Goal: Information Seeking & Learning: Check status

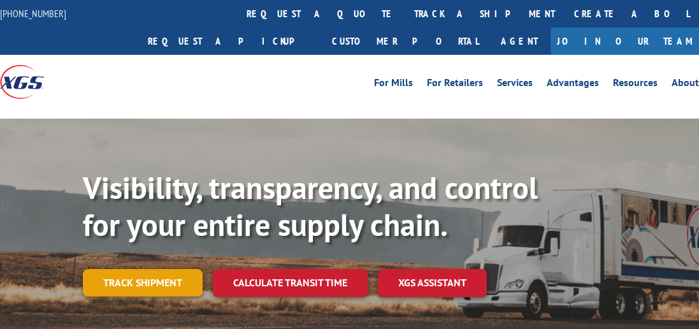
click at [145, 269] on link "Track shipment" at bounding box center [143, 282] width 120 height 27
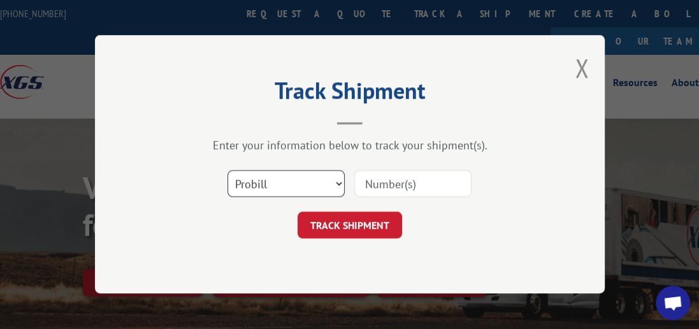
click at [342, 183] on select "Select category... Probill BOL PO" at bounding box center [285, 184] width 117 height 27
click at [337, 182] on select "Select category... Probill BOL PO" at bounding box center [285, 184] width 117 height 27
click at [338, 182] on select "Select category... Probill BOL PO" at bounding box center [285, 184] width 117 height 27
select select "bol"
click at [227, 171] on select "Select category... Probill BOL PO" at bounding box center [285, 184] width 117 height 27
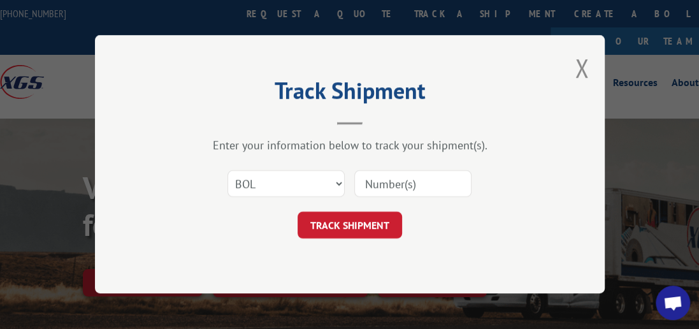
click at [368, 186] on input at bounding box center [412, 184] width 117 height 27
type input "7087763"
click at [342, 231] on button "TRACK SHIPMENT" at bounding box center [350, 225] width 105 height 27
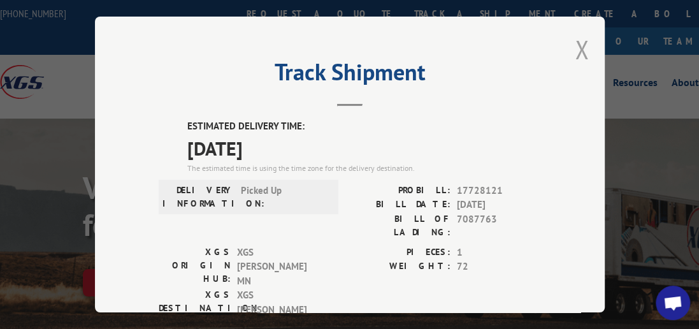
click at [575, 36] on button "Close modal" at bounding box center [582, 49] width 14 height 34
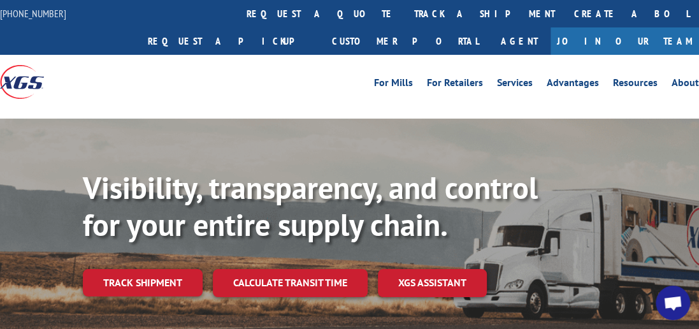
click at [143, 269] on link "Track shipment" at bounding box center [143, 282] width 120 height 27
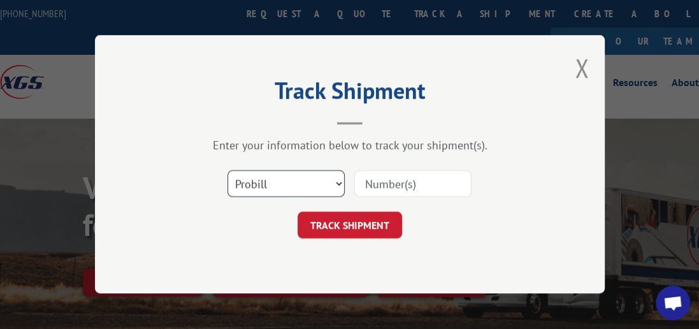
drag, startPoint x: 337, startPoint y: 186, endPoint x: 330, endPoint y: 189, distance: 7.5
click at [337, 186] on select "Select category... Probill BOL PO" at bounding box center [285, 184] width 117 height 27
select select "bol"
click at [227, 171] on select "Select category... Probill BOL PO" at bounding box center [285, 184] width 117 height 27
click at [407, 185] on input at bounding box center [412, 184] width 117 height 27
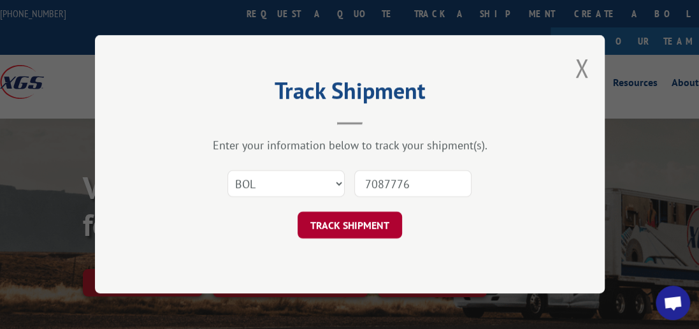
type input "7087776"
click at [343, 226] on button "TRACK SHIPMENT" at bounding box center [350, 225] width 105 height 27
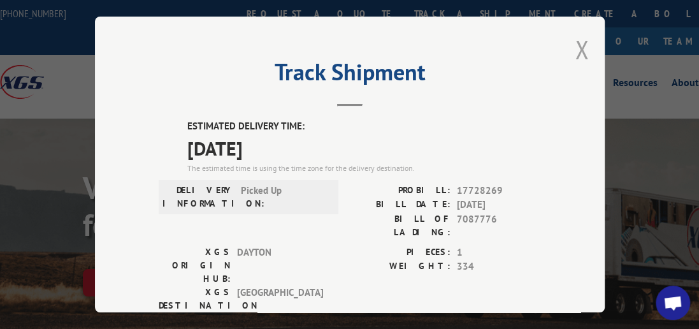
click at [581, 41] on button "Close modal" at bounding box center [582, 49] width 14 height 34
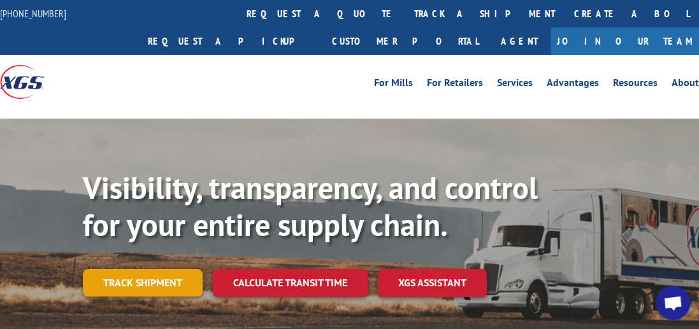
click at [166, 269] on link "Track shipment" at bounding box center [143, 282] width 120 height 27
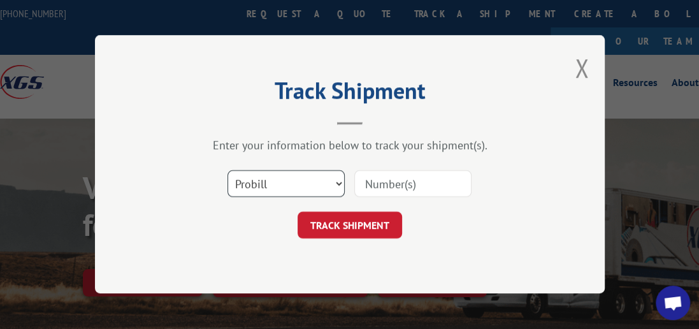
click at [336, 178] on select "Select category... Probill BOL PO" at bounding box center [285, 184] width 117 height 27
select select "bol"
click at [227, 171] on select "Select category... Probill BOL PO" at bounding box center [285, 184] width 117 height 27
click at [401, 182] on input at bounding box center [412, 184] width 117 height 27
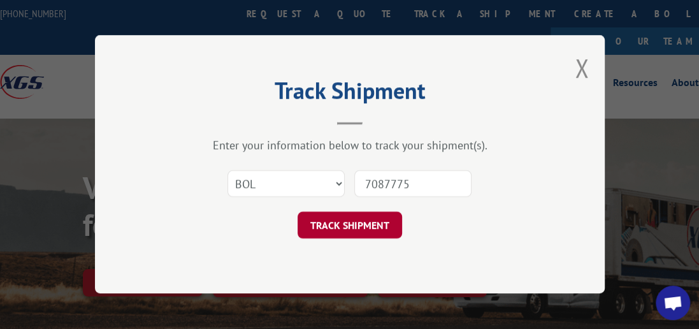
type input "7087775"
click at [358, 215] on button "TRACK SHIPMENT" at bounding box center [350, 225] width 105 height 27
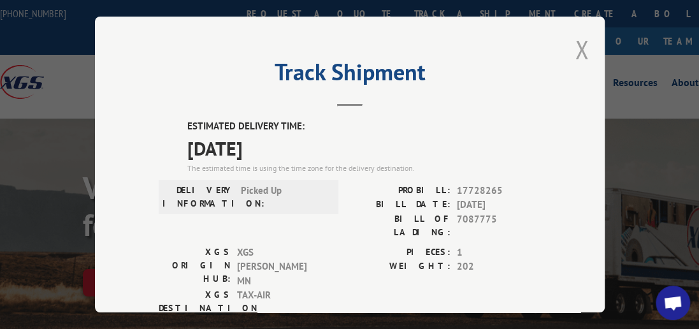
click at [581, 48] on button "Close modal" at bounding box center [582, 49] width 14 height 34
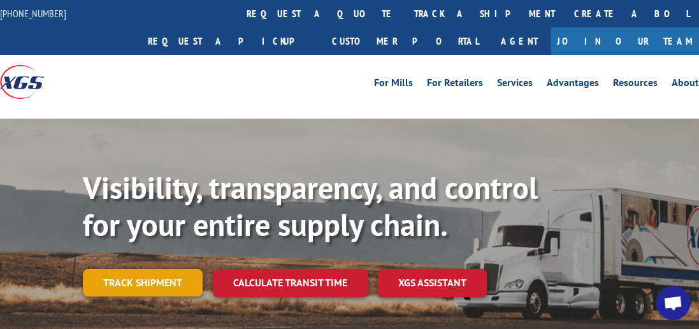
click at [166, 269] on link "Track shipment" at bounding box center [143, 282] width 120 height 27
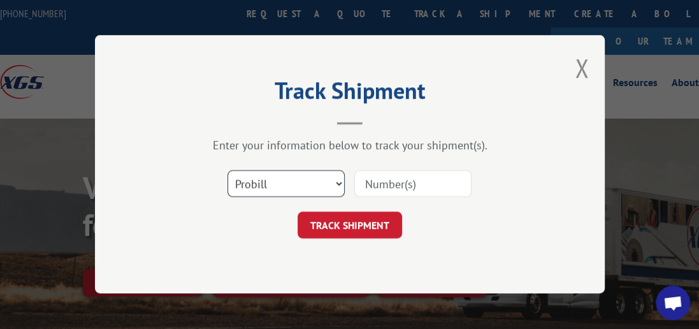
click at [343, 184] on select "Select category... Probill BOL PO" at bounding box center [285, 184] width 117 height 27
select select "bol"
click at [227, 171] on select "Select category... Probill BOL PO" at bounding box center [285, 184] width 117 height 27
click at [394, 184] on input at bounding box center [412, 184] width 117 height 27
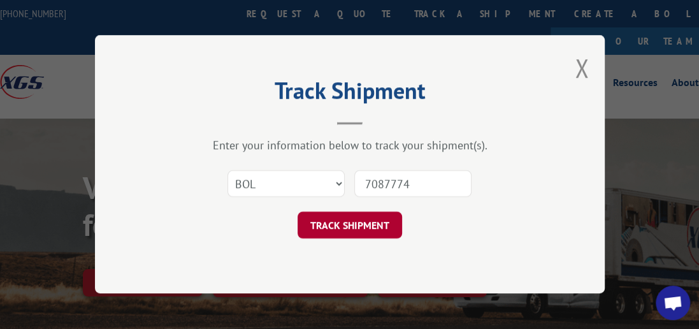
type input "7087774"
click at [359, 235] on button "TRACK SHIPMENT" at bounding box center [350, 225] width 105 height 27
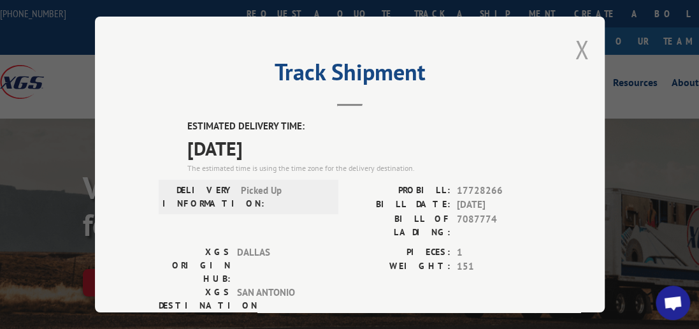
click at [577, 43] on button "Close modal" at bounding box center [582, 49] width 14 height 34
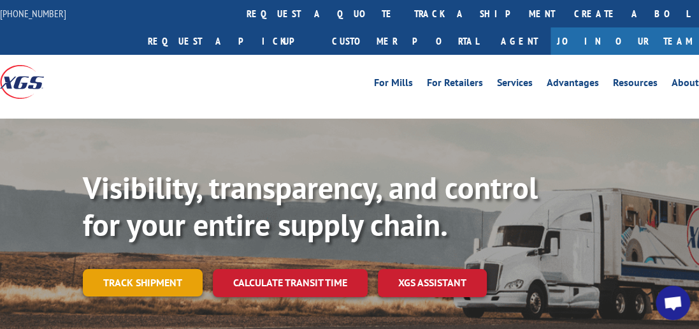
click at [134, 269] on link "Track shipment" at bounding box center [143, 282] width 120 height 27
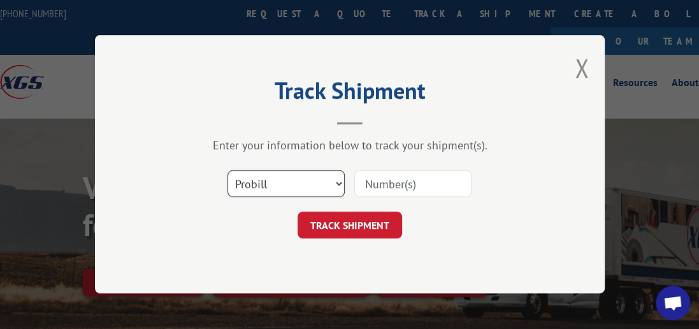
click at [339, 183] on select "Select category... Probill BOL PO" at bounding box center [285, 184] width 117 height 27
select select "bol"
click at [227, 171] on select "Select category... Probill BOL PO" at bounding box center [285, 184] width 117 height 27
click at [420, 183] on input at bounding box center [412, 184] width 117 height 27
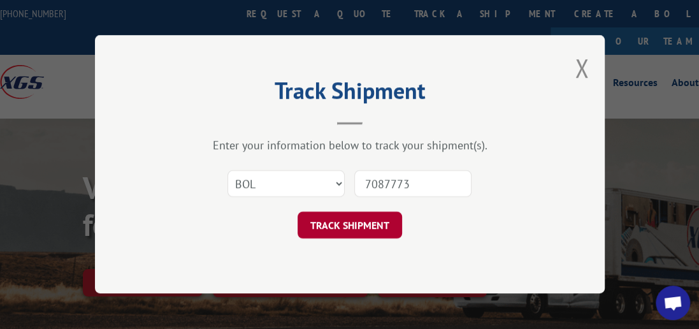
type input "7087773"
click at [375, 224] on button "TRACK SHIPMENT" at bounding box center [350, 225] width 105 height 27
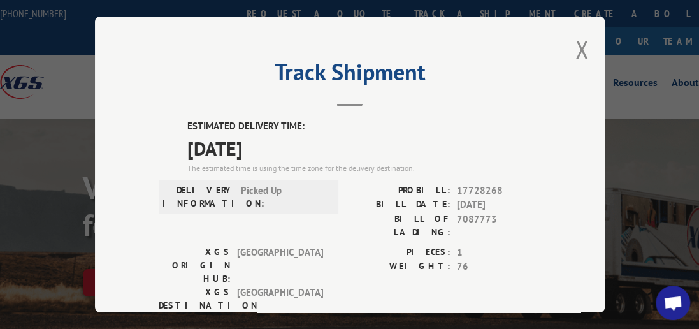
click at [567, 42] on div "Track Shipment ESTIMATED DELIVERY TIME: [DATE] The estimated time is using the …" at bounding box center [350, 165] width 510 height 296
click at [575, 41] on button "Close modal" at bounding box center [582, 49] width 14 height 34
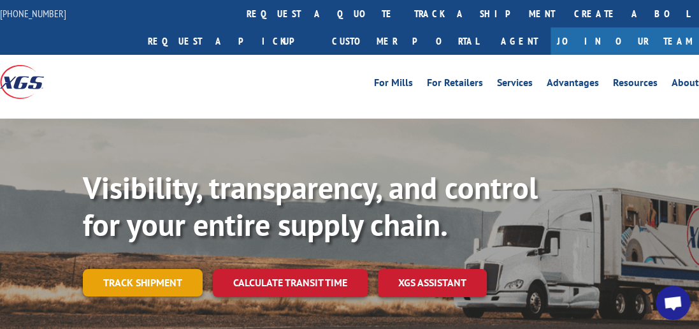
click at [175, 269] on link "Track shipment" at bounding box center [143, 282] width 120 height 27
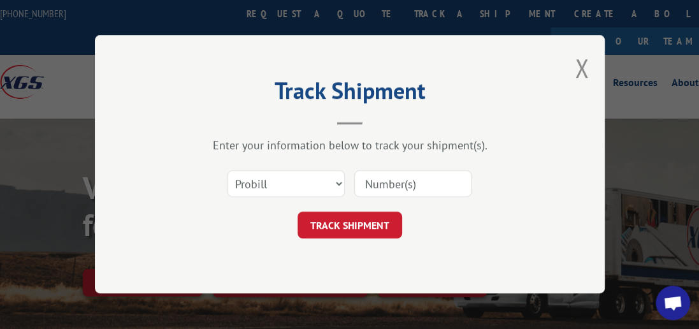
click at [344, 184] on div "Select category... Probill BOL PO" at bounding box center [350, 184] width 382 height 42
click at [338, 184] on select "Select category... Probill BOL PO" at bounding box center [285, 184] width 117 height 27
select select "bol"
click at [227, 171] on select "Select category... Probill BOL PO" at bounding box center [285, 184] width 117 height 27
click at [407, 182] on input at bounding box center [412, 184] width 117 height 27
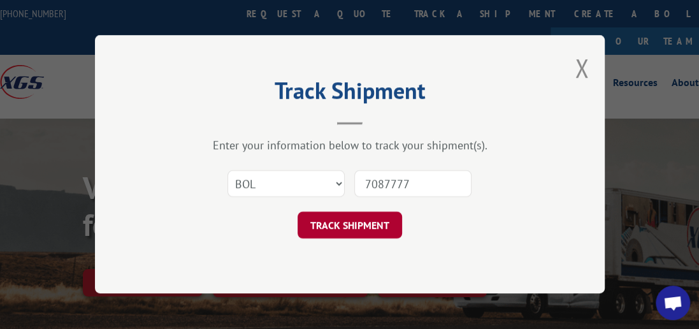
type input "7087777"
click at [363, 226] on button "TRACK SHIPMENT" at bounding box center [350, 225] width 105 height 27
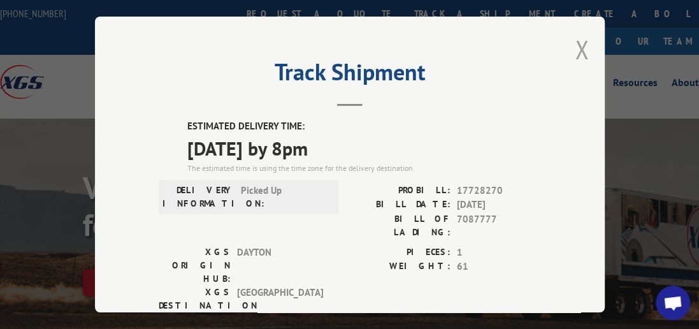
click at [579, 39] on button "Close modal" at bounding box center [582, 49] width 14 height 34
